Goal: Information Seeking & Learning: Learn about a topic

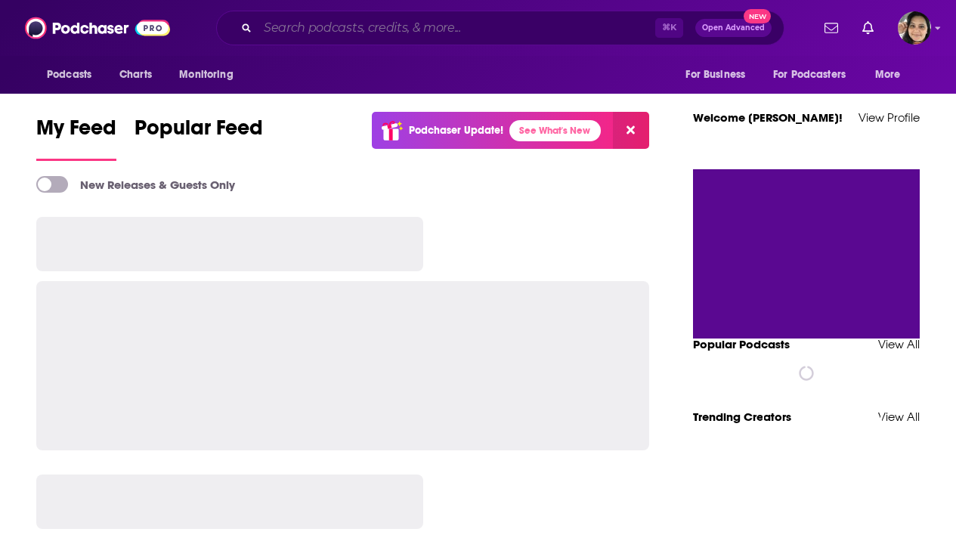
click at [356, 29] on input "Search podcasts, credits, & more..." at bounding box center [457, 28] width 398 height 24
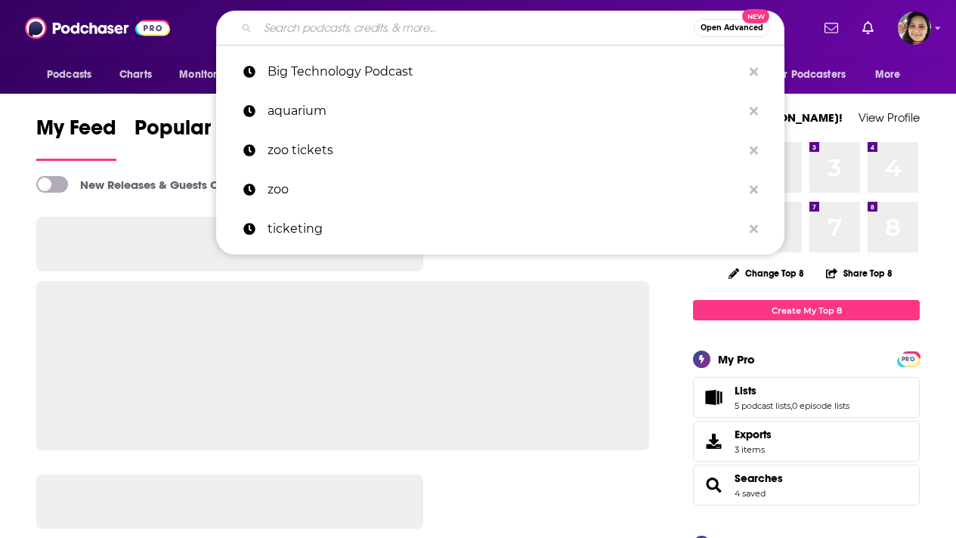
paste input "Show Your Value Podcast with [PERSON_NAME]"
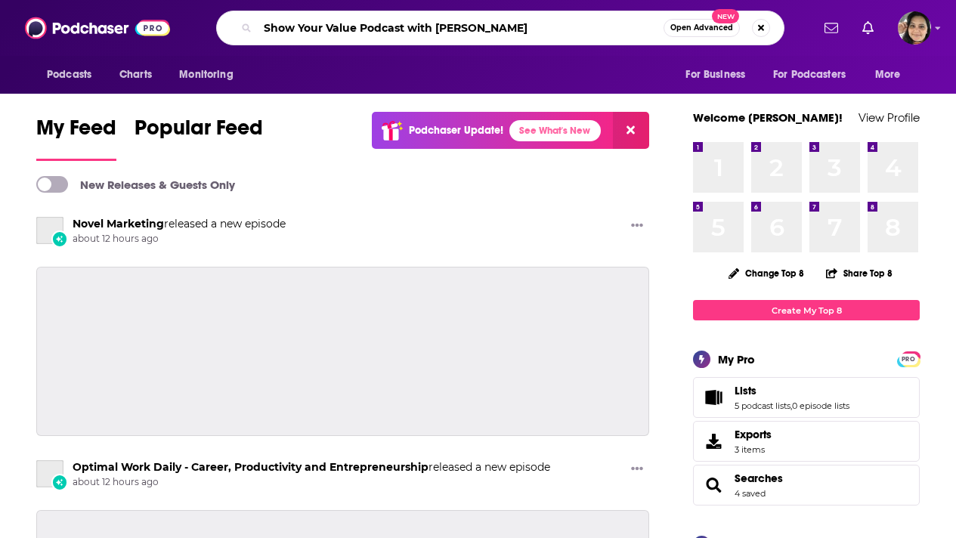
type input "Show Your Value Podcast with [PERSON_NAME]"
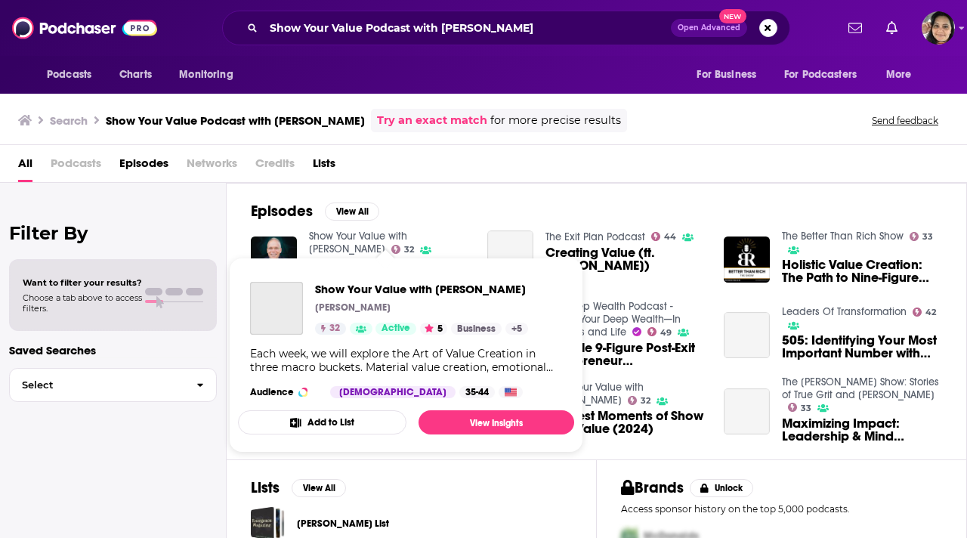
click at [407, 237] on link "Show Your Value with [PERSON_NAME]" at bounding box center [358, 243] width 98 height 26
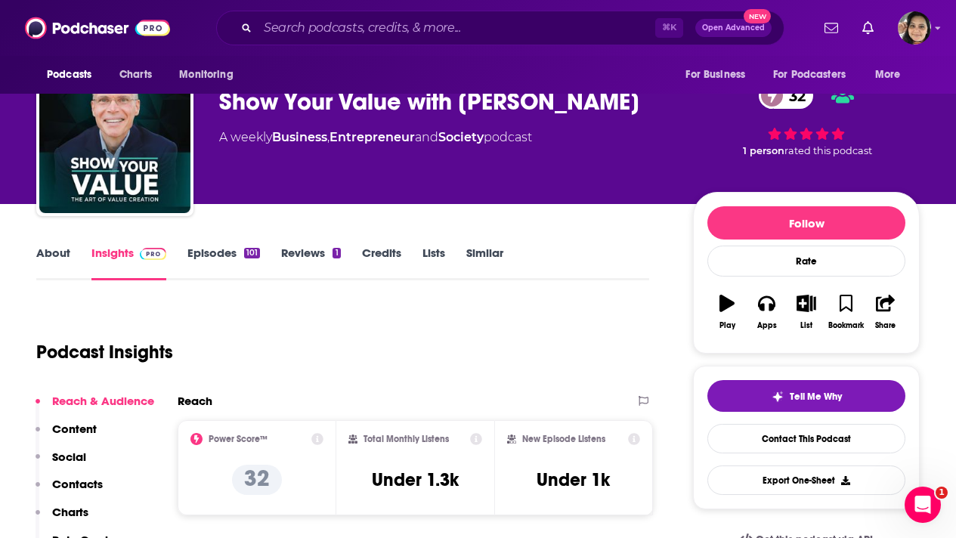
click at [58, 251] on link "About" at bounding box center [53, 263] width 34 height 35
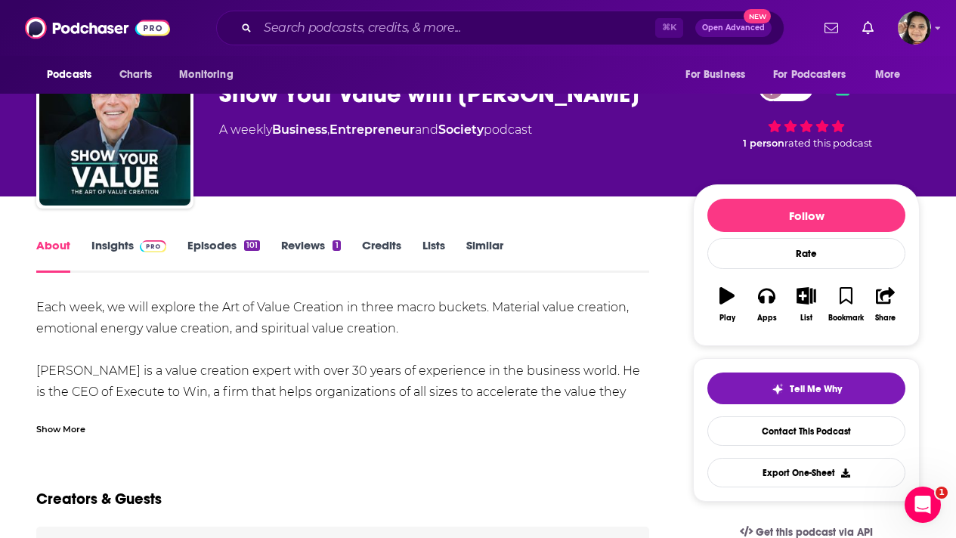
scroll to position [60, 0]
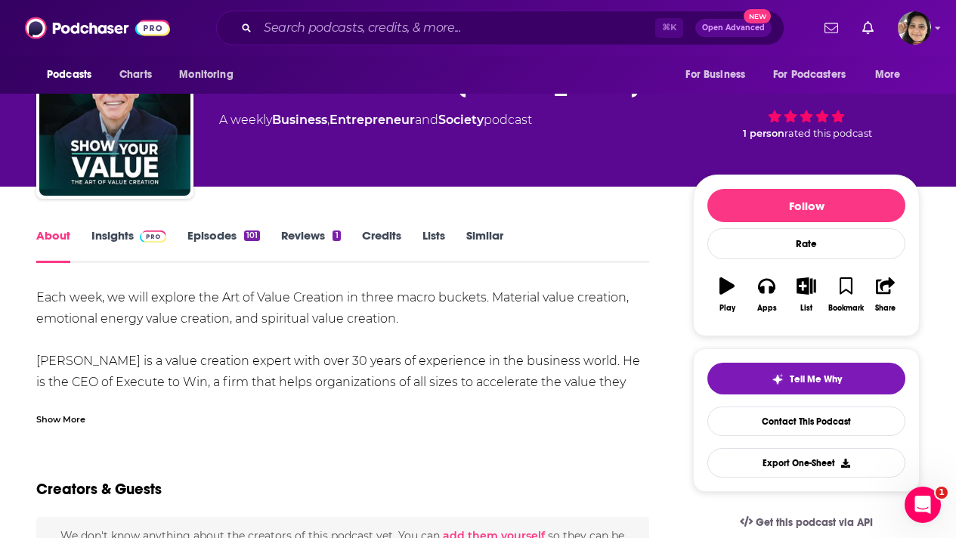
click at [57, 417] on div "Show More" at bounding box center [60, 418] width 49 height 14
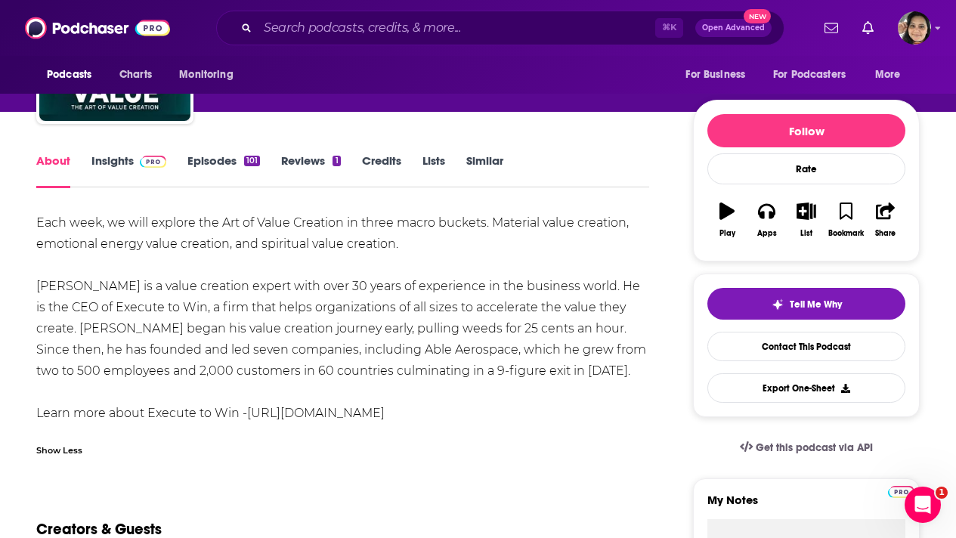
scroll to position [137, 0]
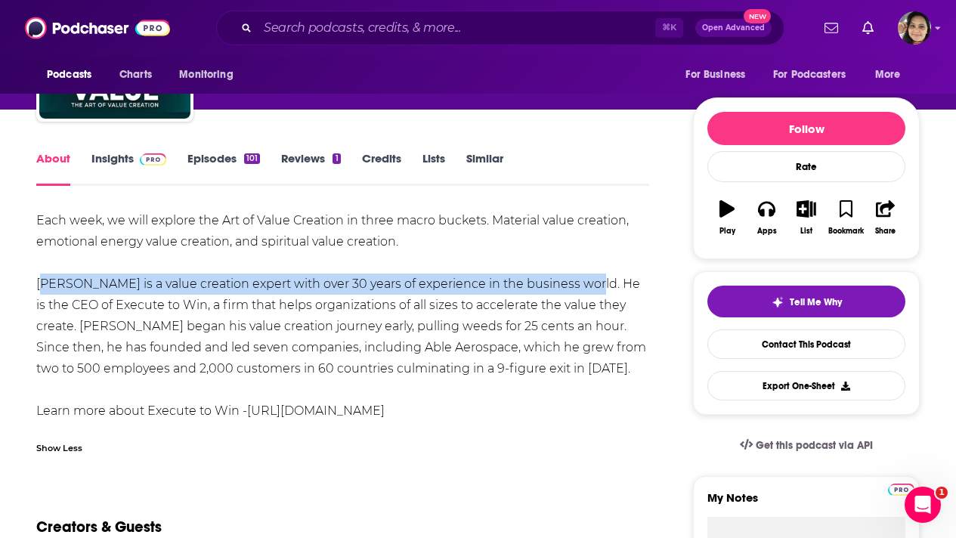
drag, startPoint x: 34, startPoint y: 282, endPoint x: 580, endPoint y: 285, distance: 546.5
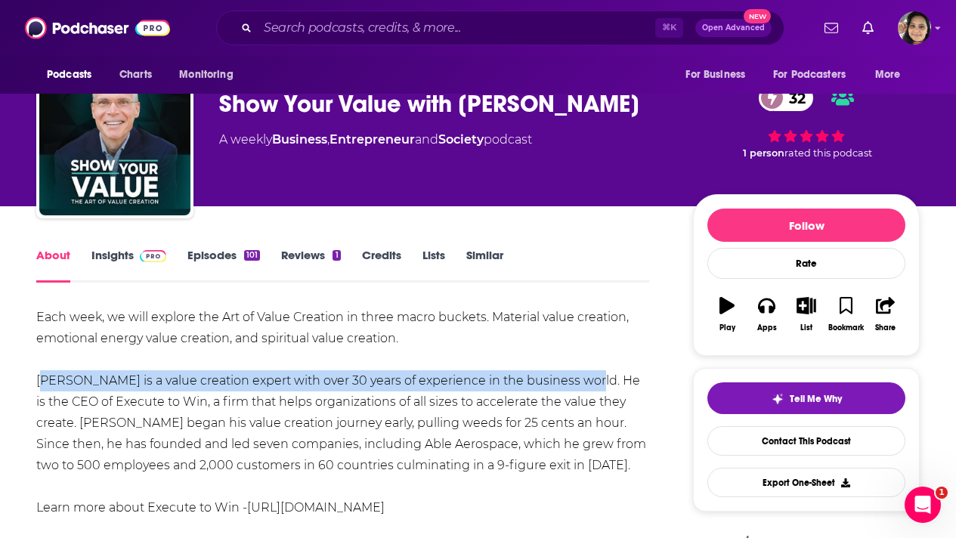
scroll to position [48, 0]
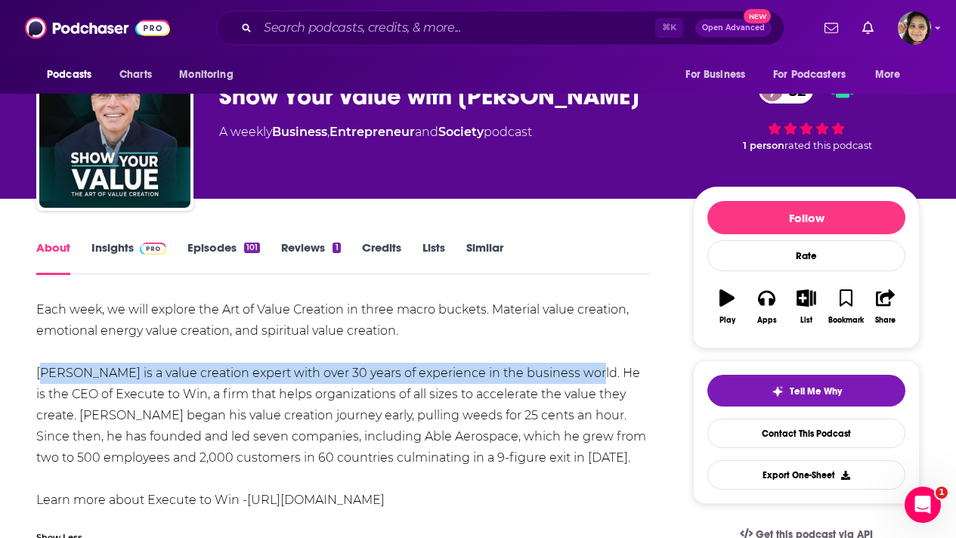
copy div "[PERSON_NAME] is a value creation expert with over 30 years of experience in th…"
